Goal: Information Seeking & Learning: Learn about a topic

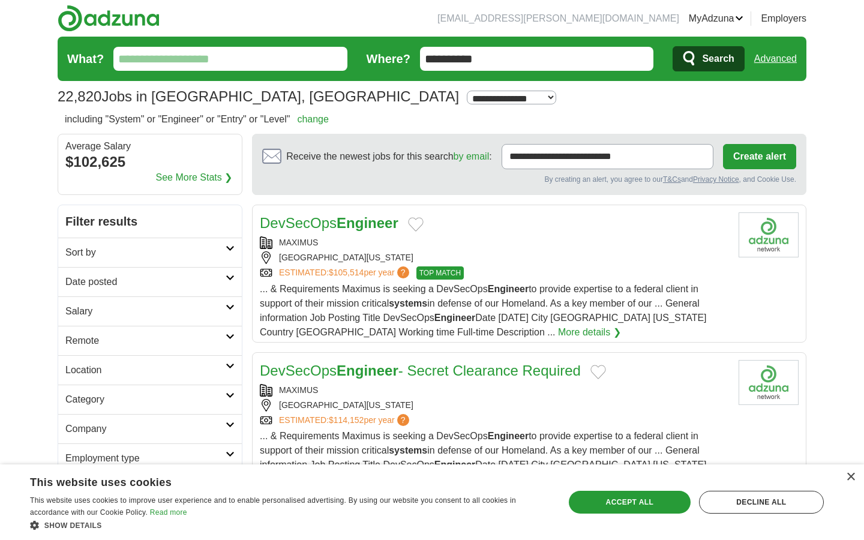
drag, startPoint x: 279, startPoint y: 104, endPoint x: 430, endPoint y: 58, distance: 157.5
click at [430, 58] on section "22,820 Jobs in Savage, MD Salary Salary Select a salary range Salary from from …" at bounding box center [432, 75] width 749 height 76
click at [430, 58] on input "**********" at bounding box center [537, 59] width 234 height 24
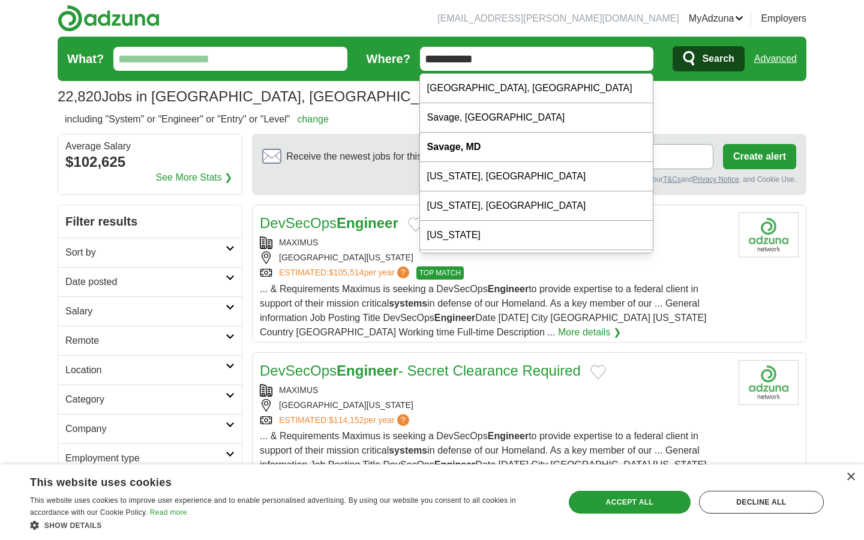
click at [430, 58] on input "**********" at bounding box center [537, 59] width 234 height 24
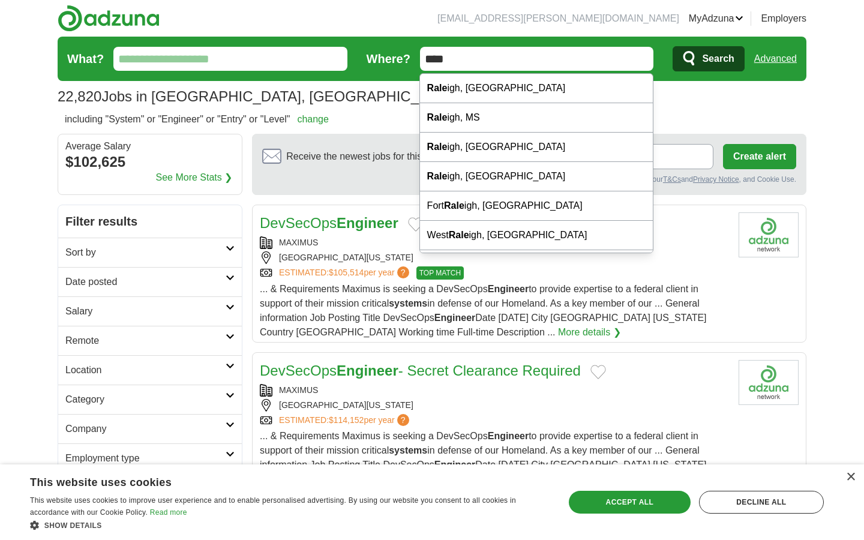
type input "**********"
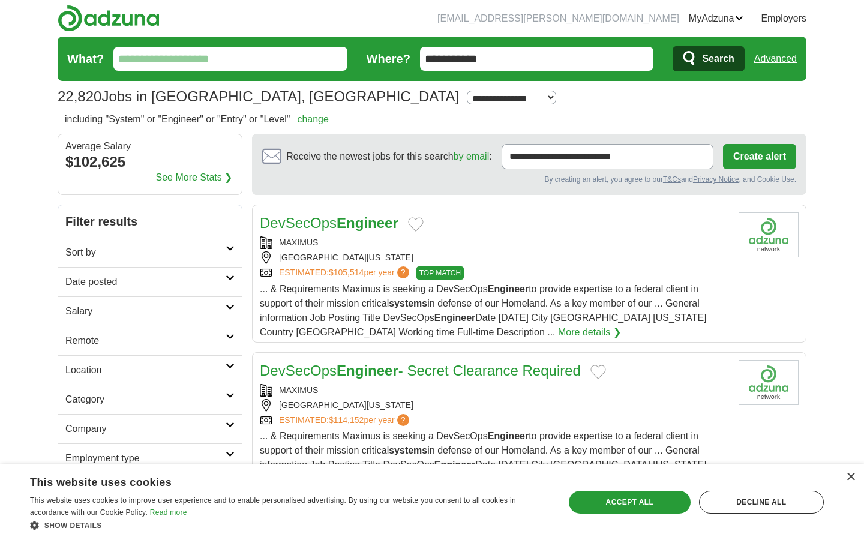
click at [702, 64] on span "Search" at bounding box center [718, 59] width 32 height 24
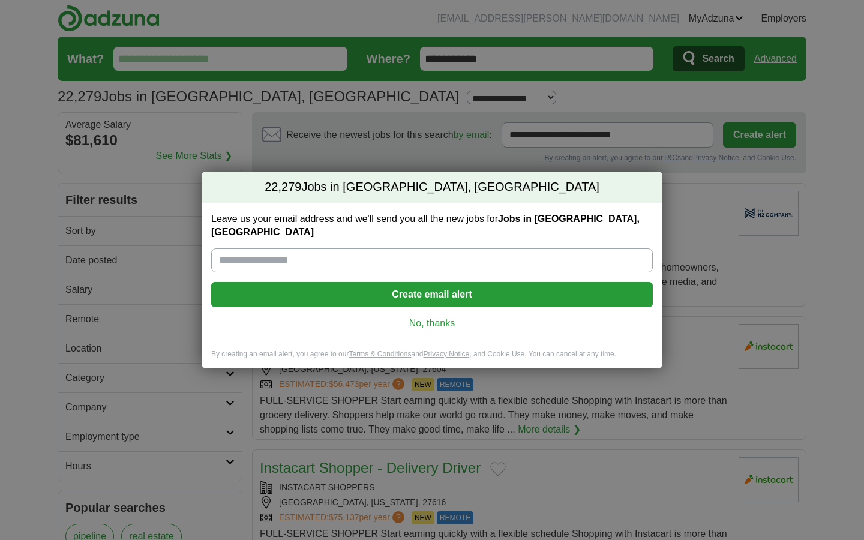
click at [432, 322] on link "No, thanks" at bounding box center [432, 323] width 422 height 13
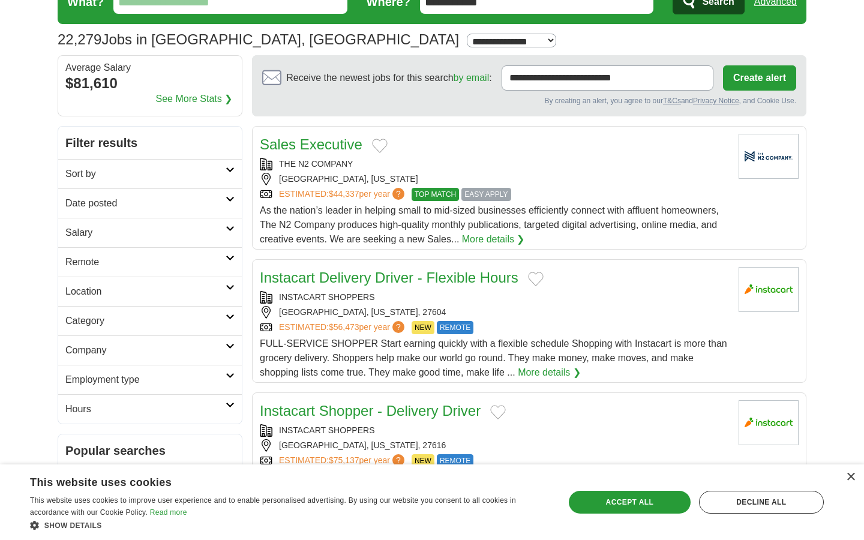
scroll to position [70, 0]
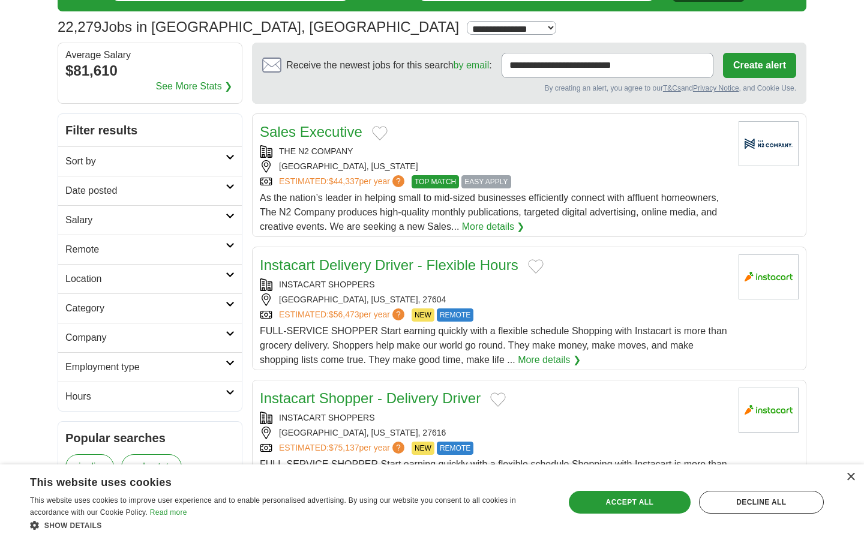
click at [206, 244] on h2 "Remote" at bounding box center [145, 249] width 160 height 14
click at [105, 278] on link "Remote jobs" at bounding box center [92, 278] width 54 height 10
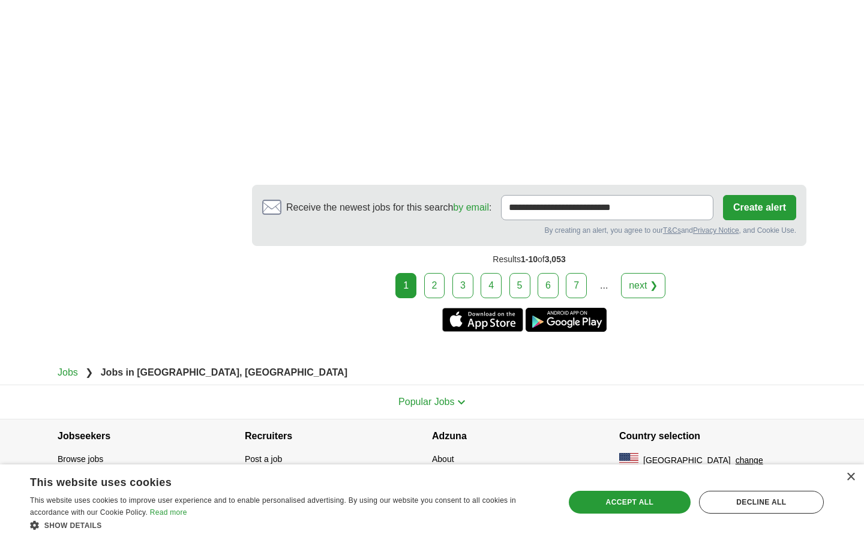
scroll to position [2085, 0]
click at [434, 286] on link "2" at bounding box center [434, 285] width 21 height 25
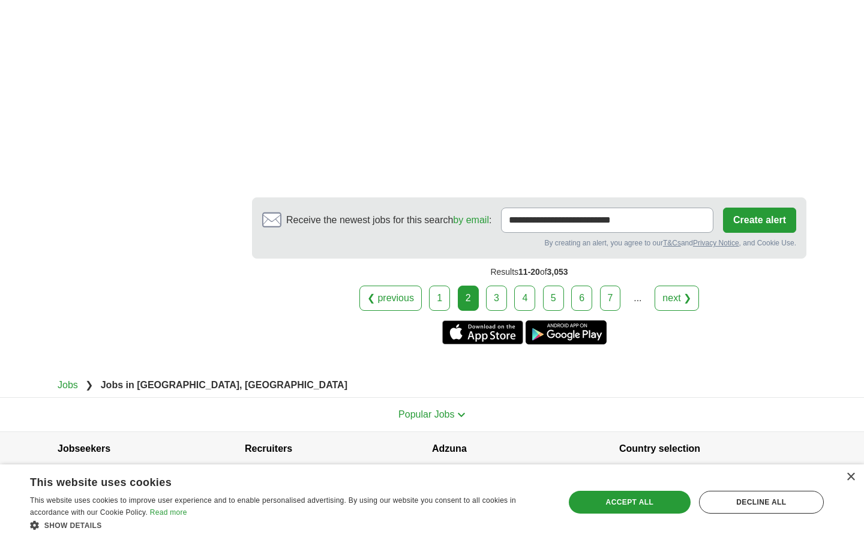
scroll to position [2101, 0]
click at [503, 286] on link "3" at bounding box center [496, 298] width 21 height 25
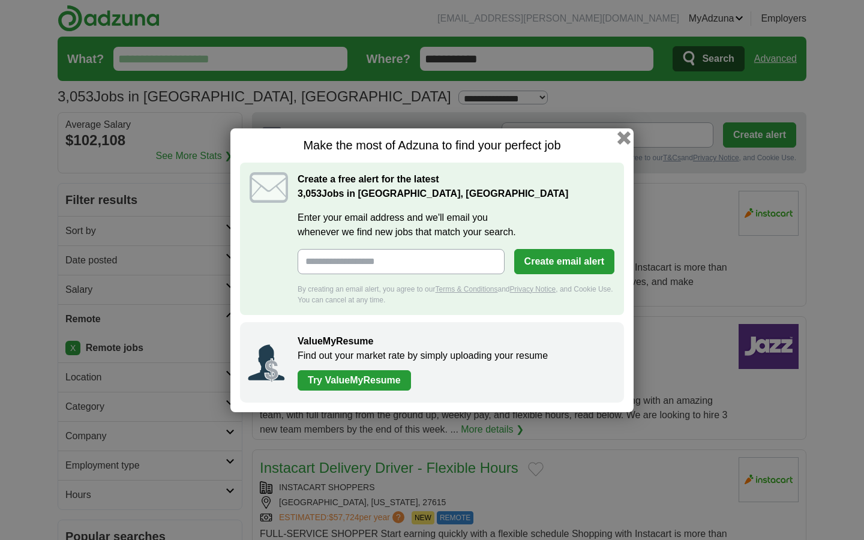
click at [624, 137] on button "button" at bounding box center [623, 137] width 13 height 13
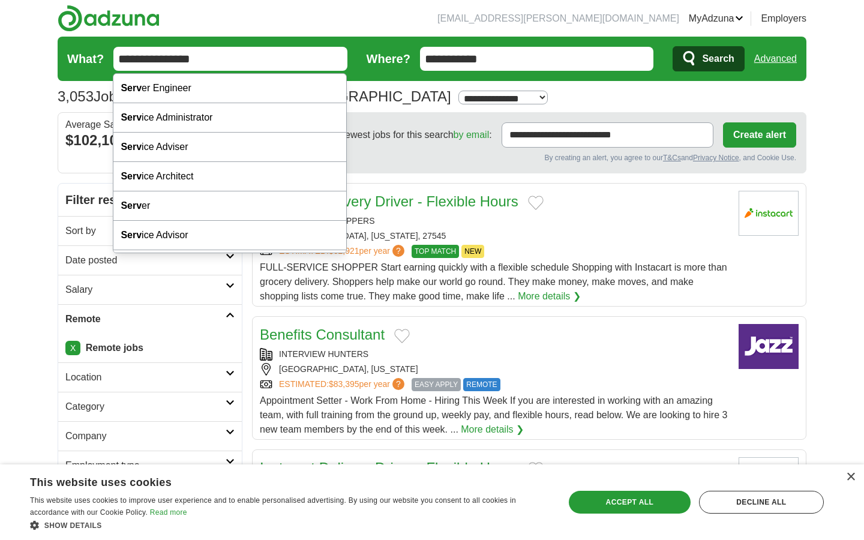
type input "**********"
click at [708, 59] on button "Search" at bounding box center [708, 58] width 71 height 25
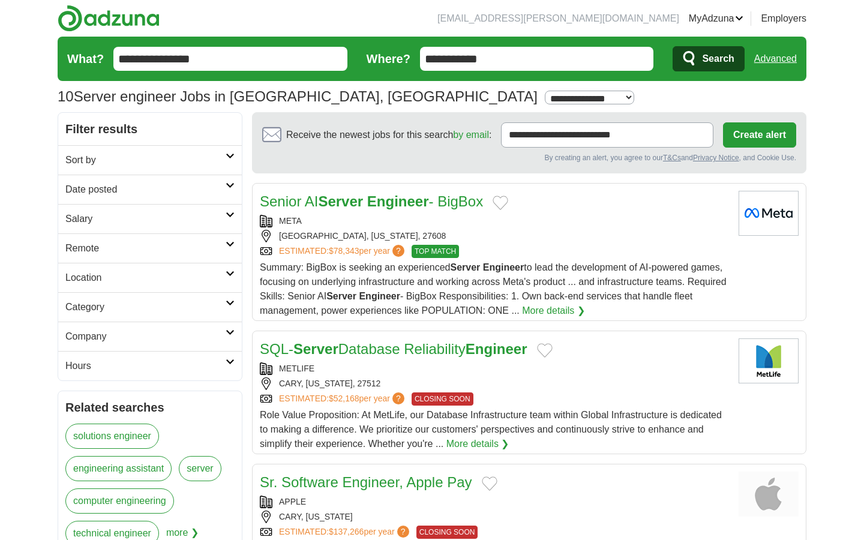
click at [209, 69] on input "**********" at bounding box center [230, 59] width 234 height 24
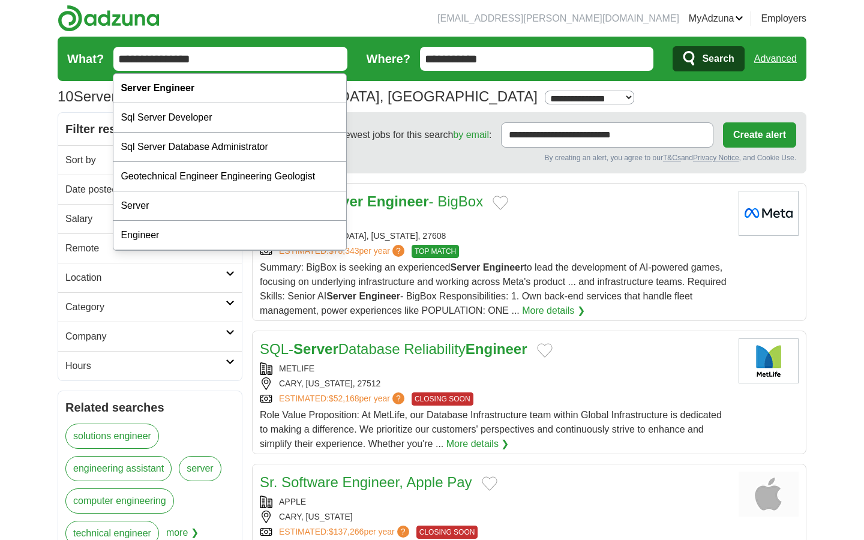
click at [209, 69] on input "**********" at bounding box center [230, 59] width 234 height 24
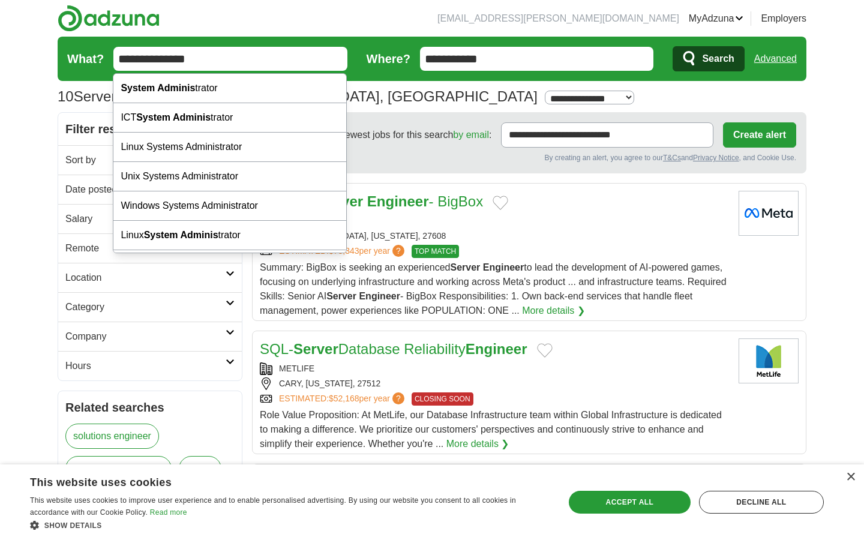
type input "**********"
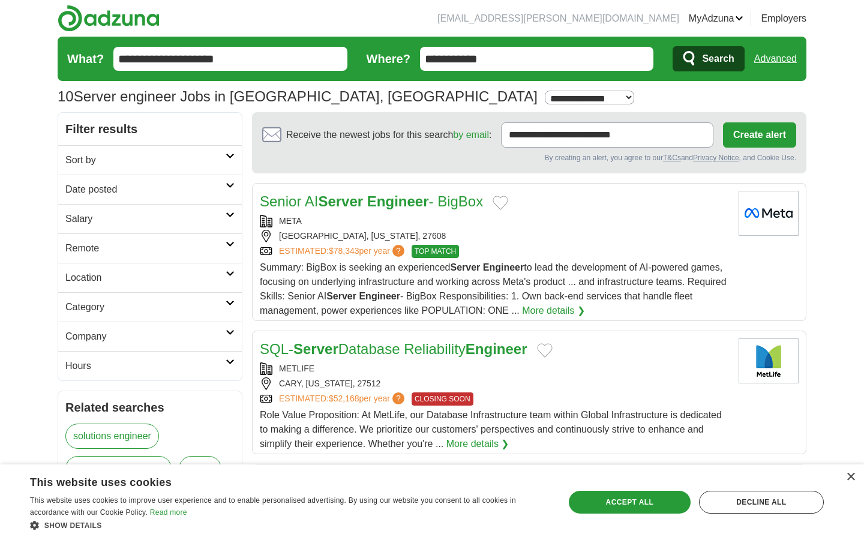
click at [708, 59] on button "Search" at bounding box center [708, 58] width 71 height 25
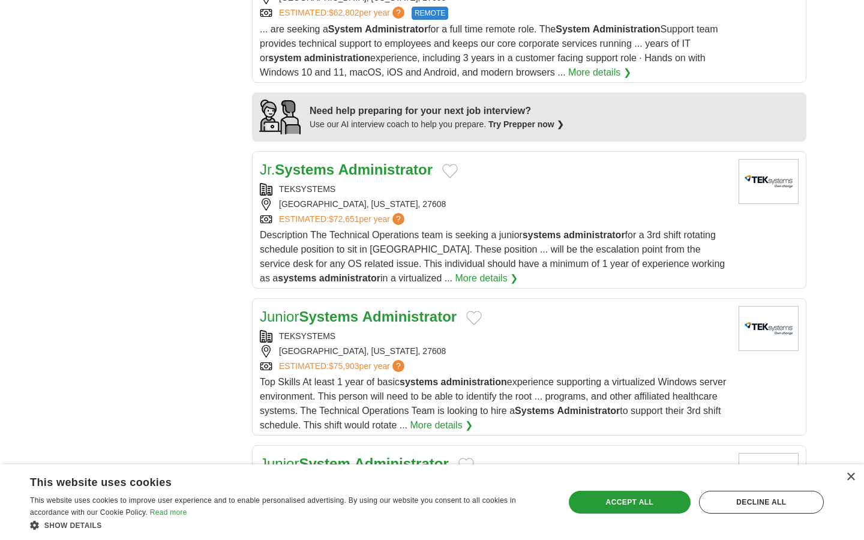
scroll to position [1041, 0]
click at [322, 161] on strong "Systems" at bounding box center [304, 169] width 59 height 16
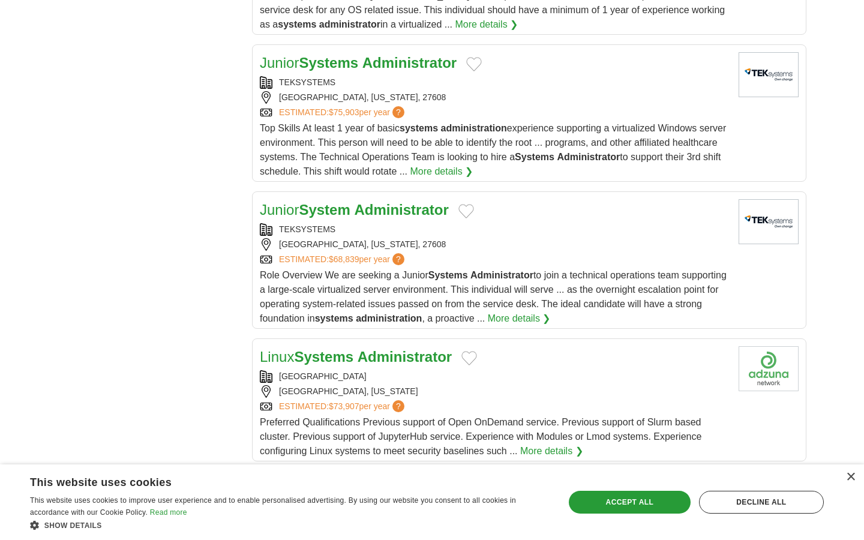
scroll to position [1296, 0]
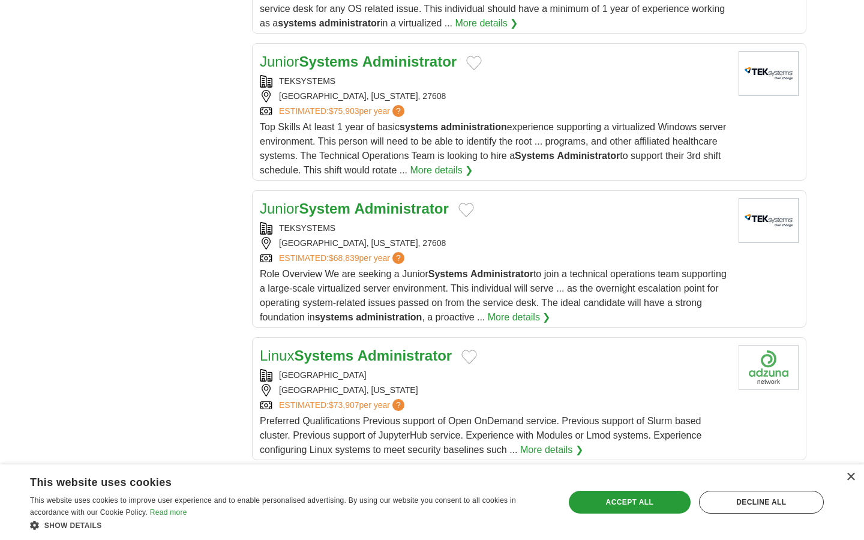
click at [294, 200] on link "Junior System Administrator" at bounding box center [354, 208] width 189 height 16
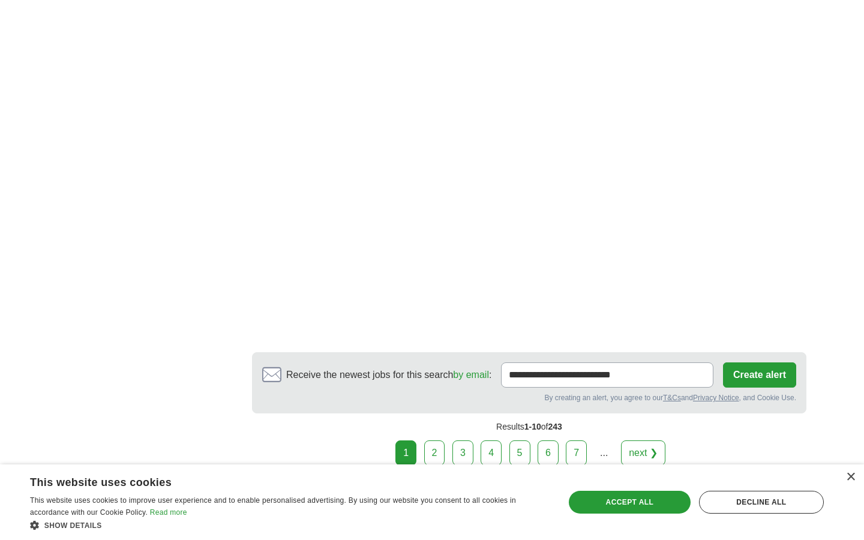
scroll to position [1821, 0]
click at [434, 440] on link "2" at bounding box center [434, 452] width 21 height 25
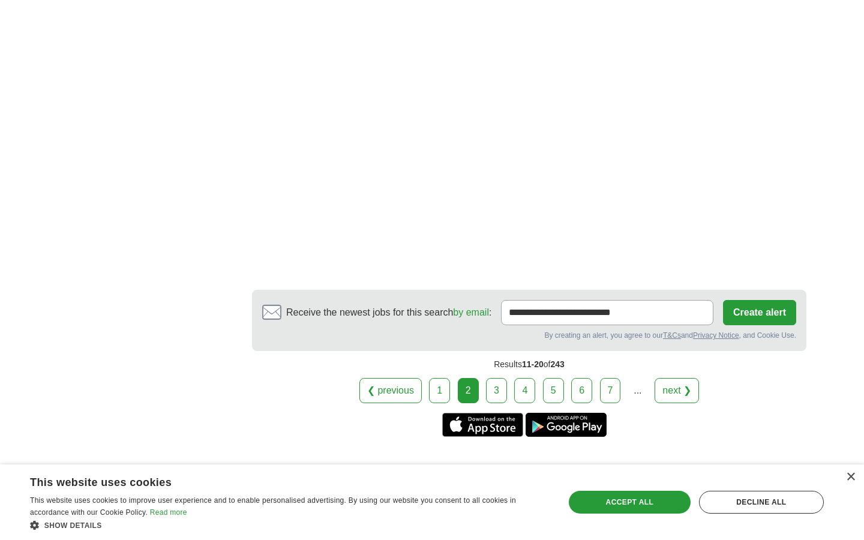
scroll to position [1959, 0]
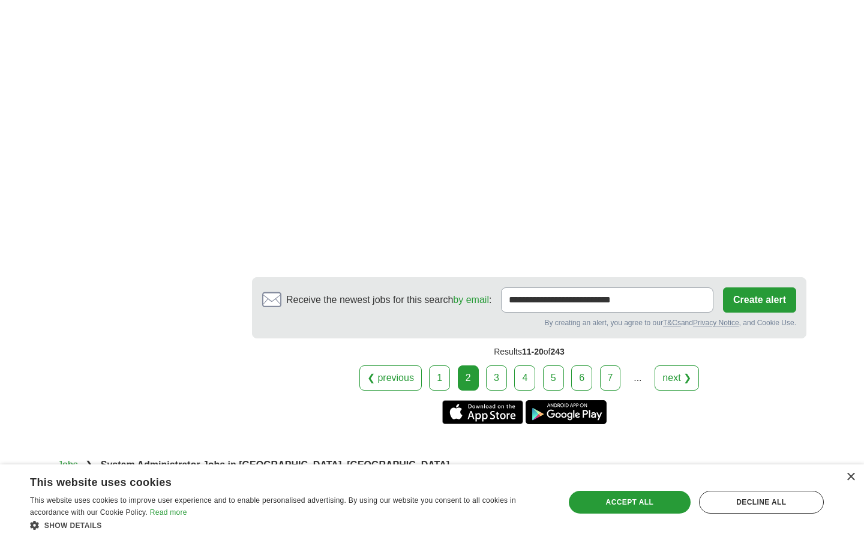
click at [499, 365] on link "3" at bounding box center [496, 377] width 21 height 25
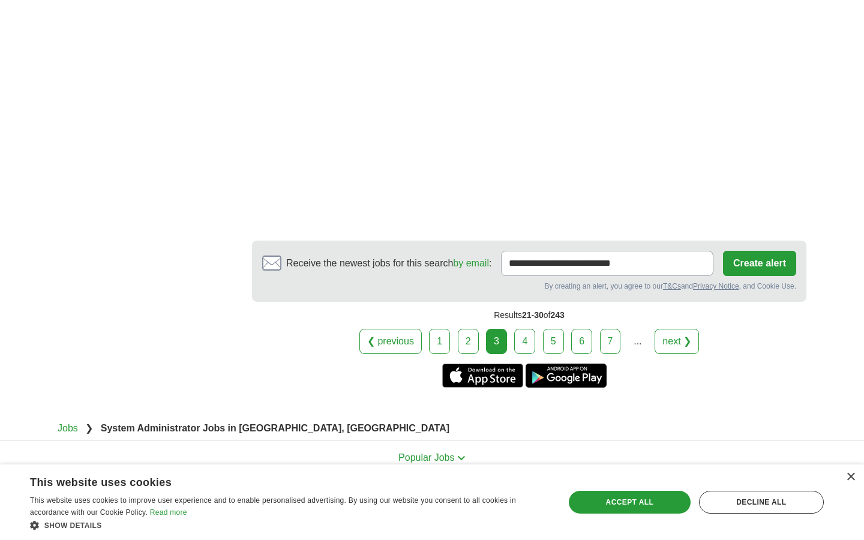
scroll to position [2332, 0]
click at [526, 329] on link "4" at bounding box center [524, 341] width 21 height 25
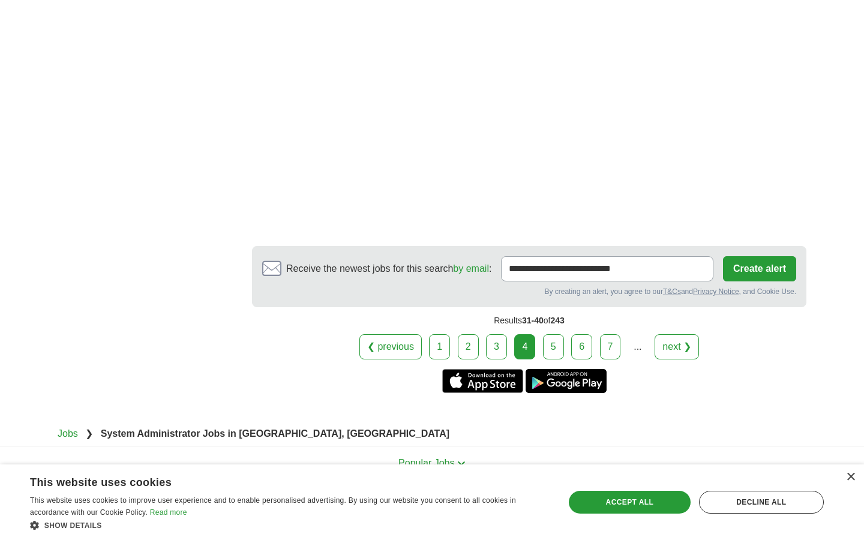
scroll to position [1653, 0]
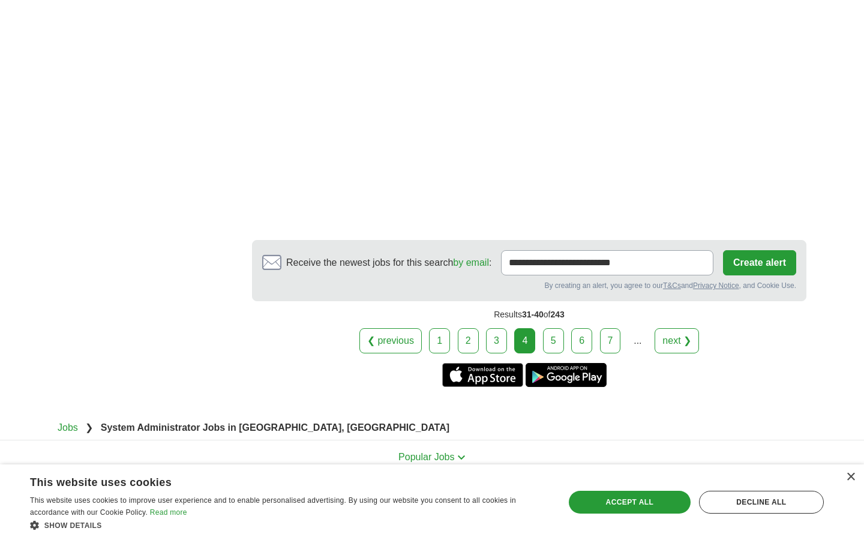
click at [551, 337] on link "5" at bounding box center [553, 340] width 21 height 25
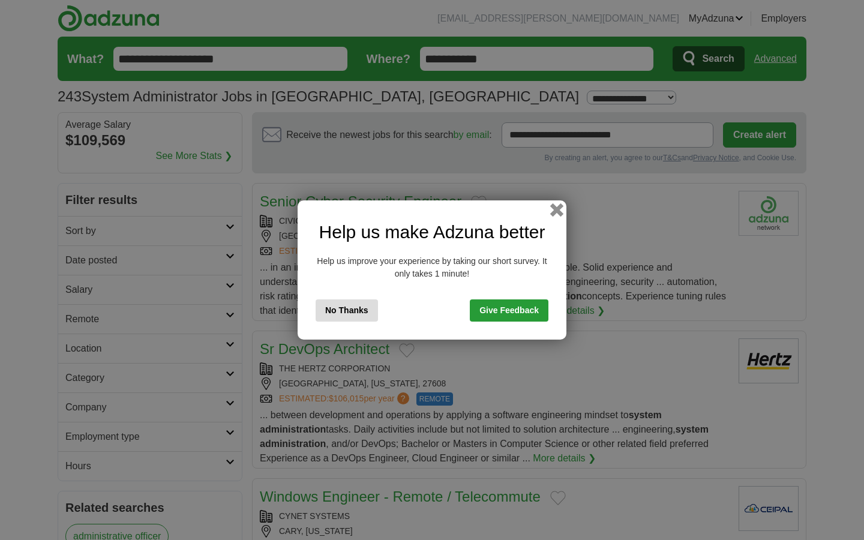
click at [555, 208] on button "button" at bounding box center [556, 209] width 13 height 13
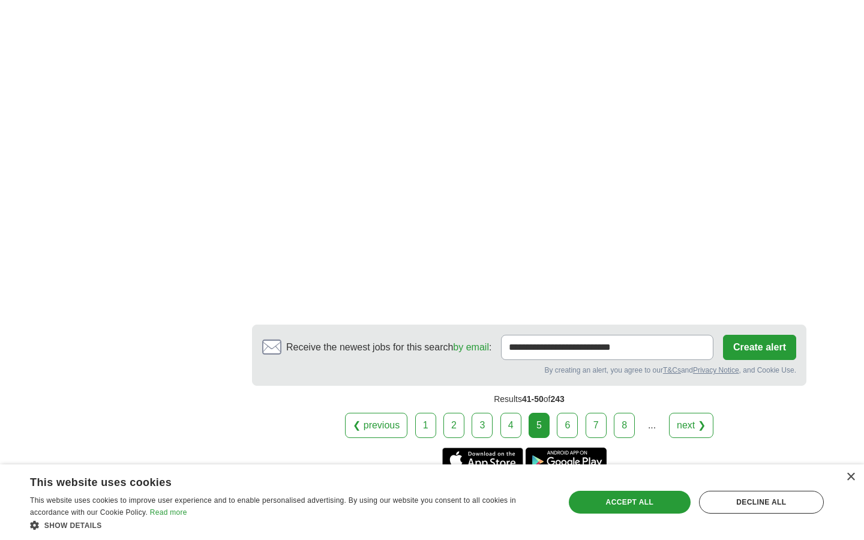
scroll to position [1981, 0]
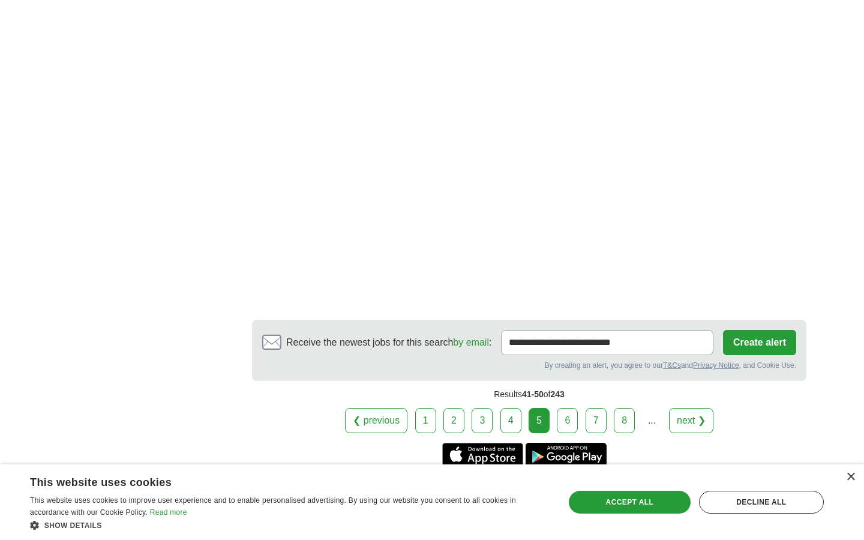
click at [571, 420] on link "6" at bounding box center [567, 420] width 21 height 25
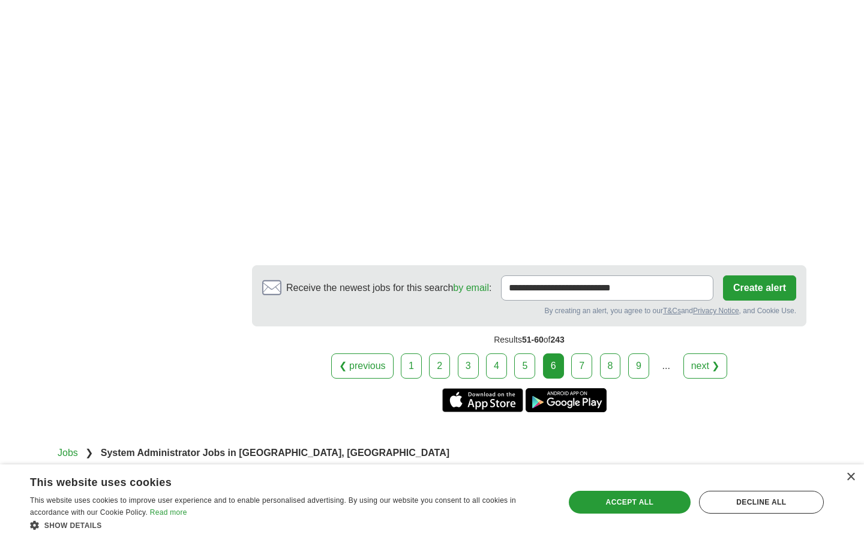
scroll to position [2086, 0]
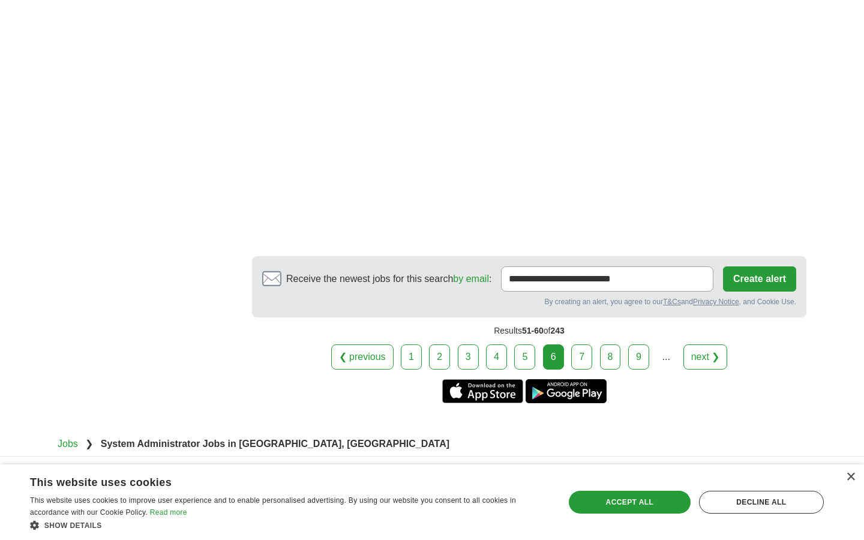
click at [586, 344] on link "7" at bounding box center [581, 356] width 21 height 25
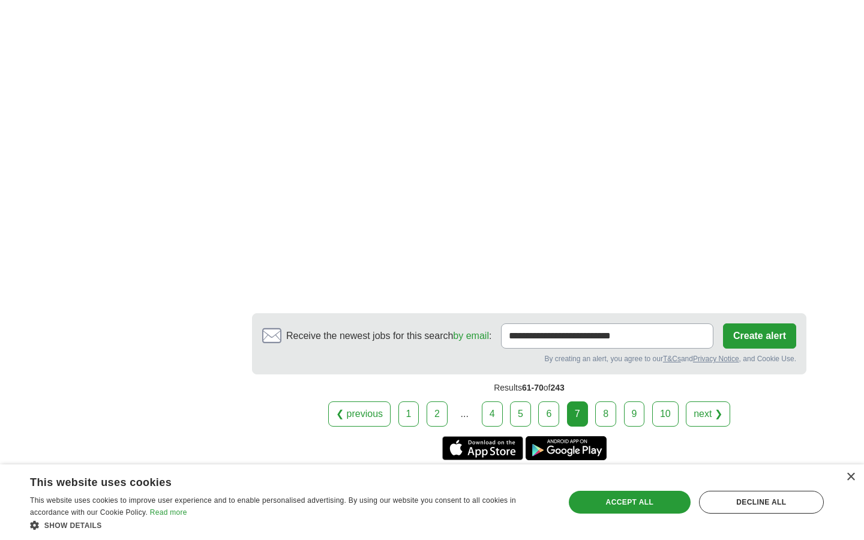
scroll to position [1843, 0]
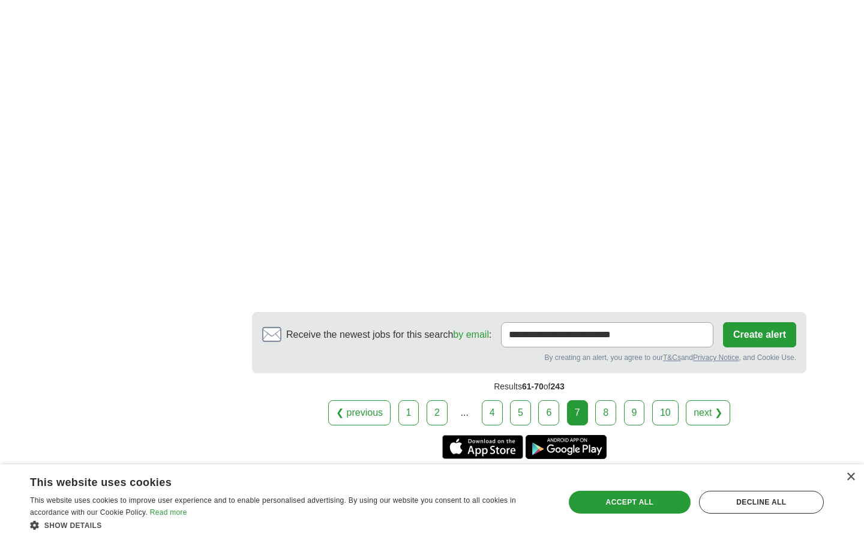
click at [608, 400] on link "8" at bounding box center [605, 412] width 21 height 25
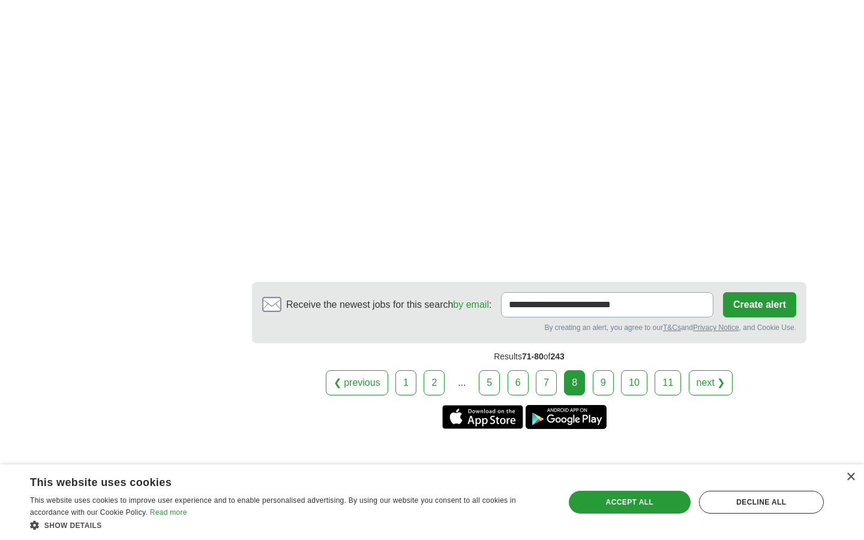
scroll to position [1926, 0]
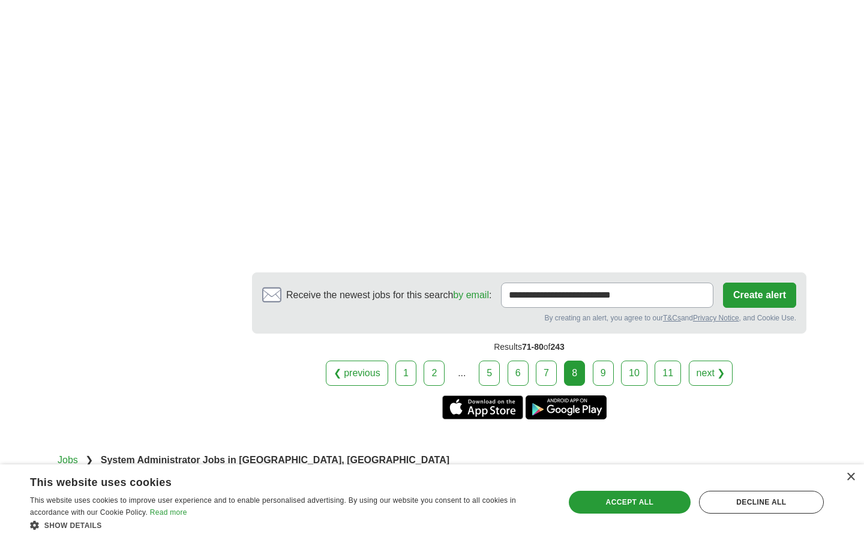
click at [600, 364] on link "9" at bounding box center [603, 373] width 21 height 25
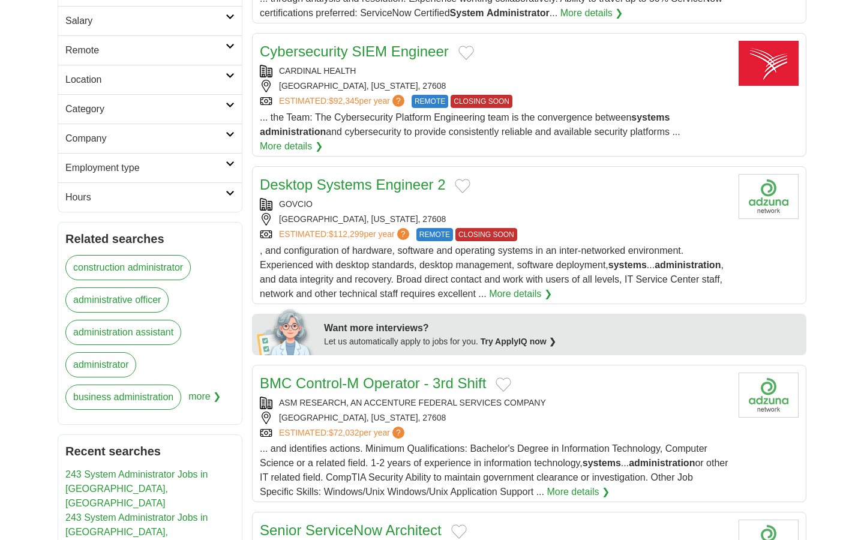
scroll to position [270, 0]
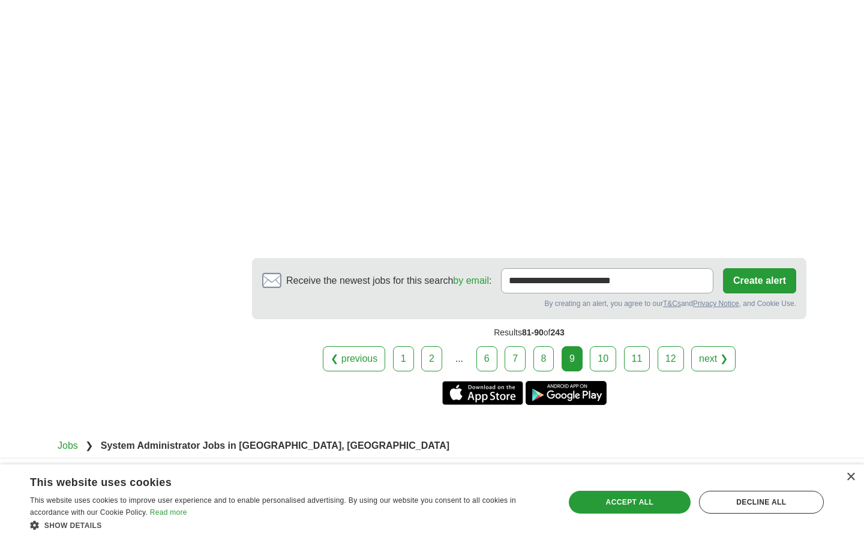
scroll to position [1710, 0]
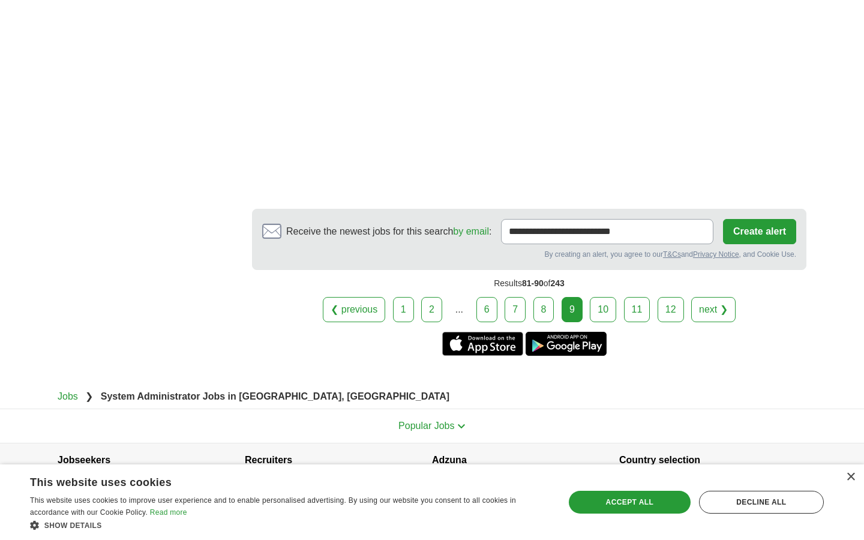
click at [604, 311] on link "10" at bounding box center [603, 309] width 26 height 25
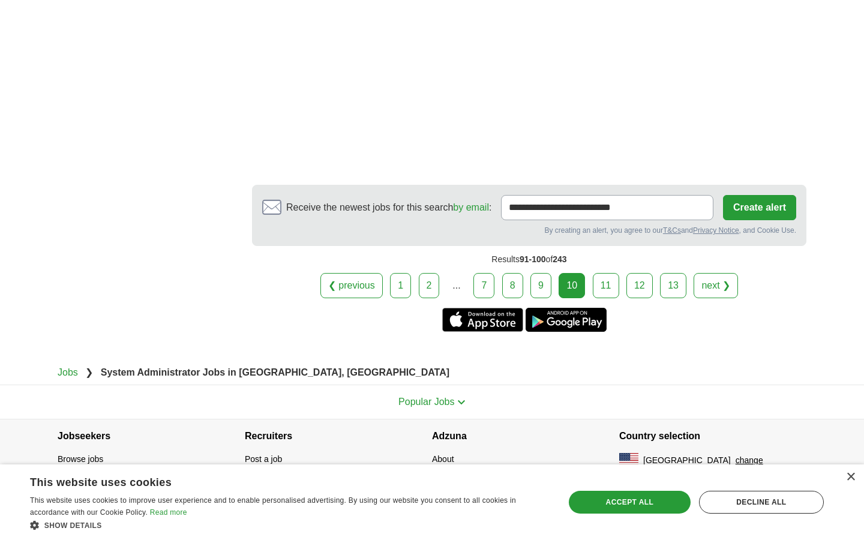
scroll to position [1947, 0]
